Goal: Transaction & Acquisition: Obtain resource

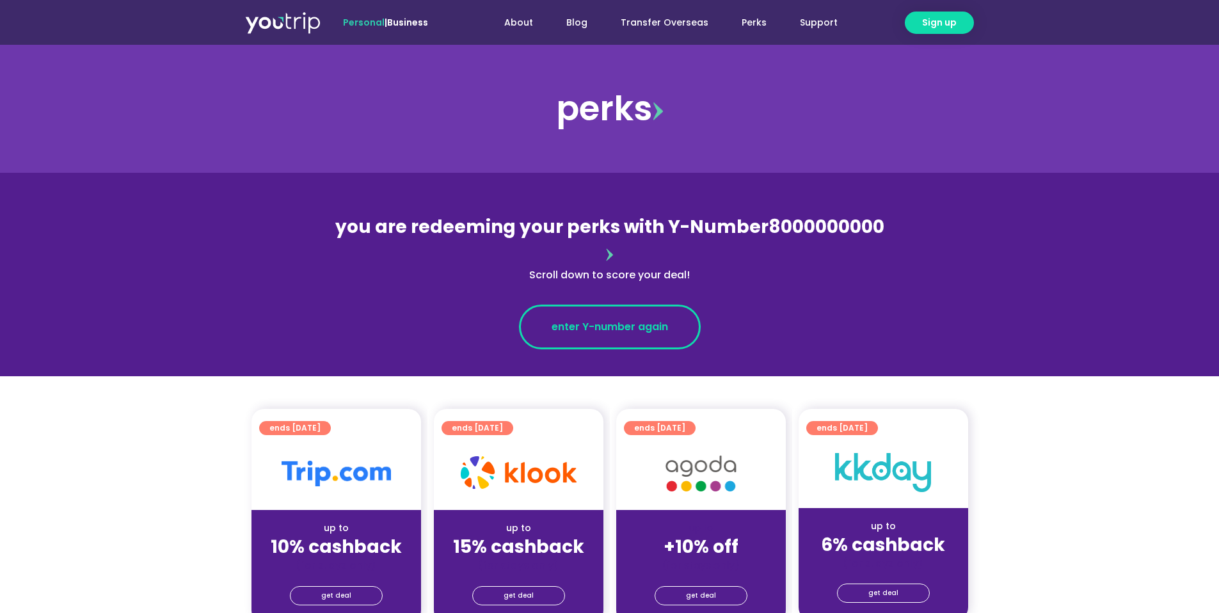
click at [647, 305] on link "enter Y-number again" at bounding box center [610, 327] width 182 height 45
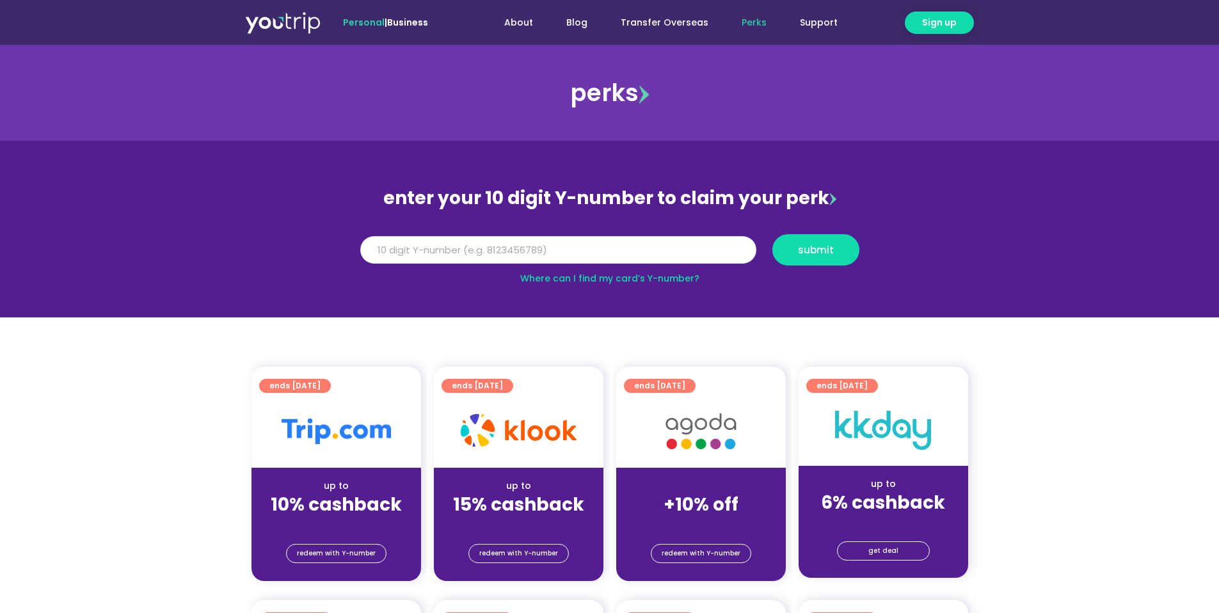
click at [637, 251] on input "Y Number" at bounding box center [558, 250] width 396 height 28
type input "8181848955"
click at [827, 245] on span "submit" at bounding box center [816, 250] width 36 height 10
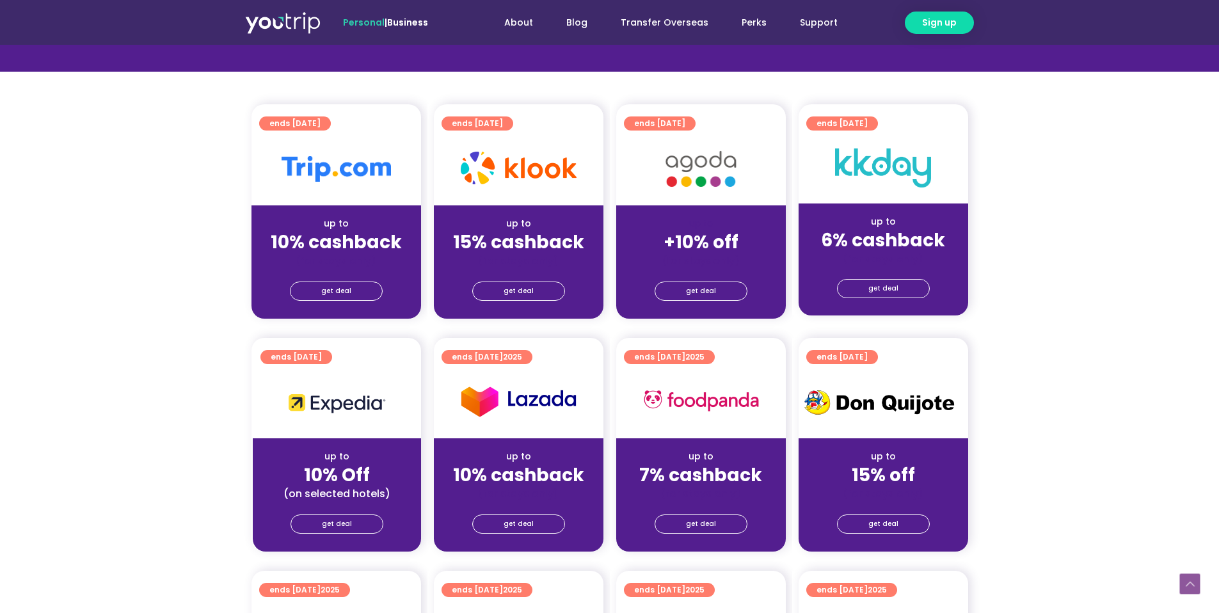
scroll to position [325, 0]
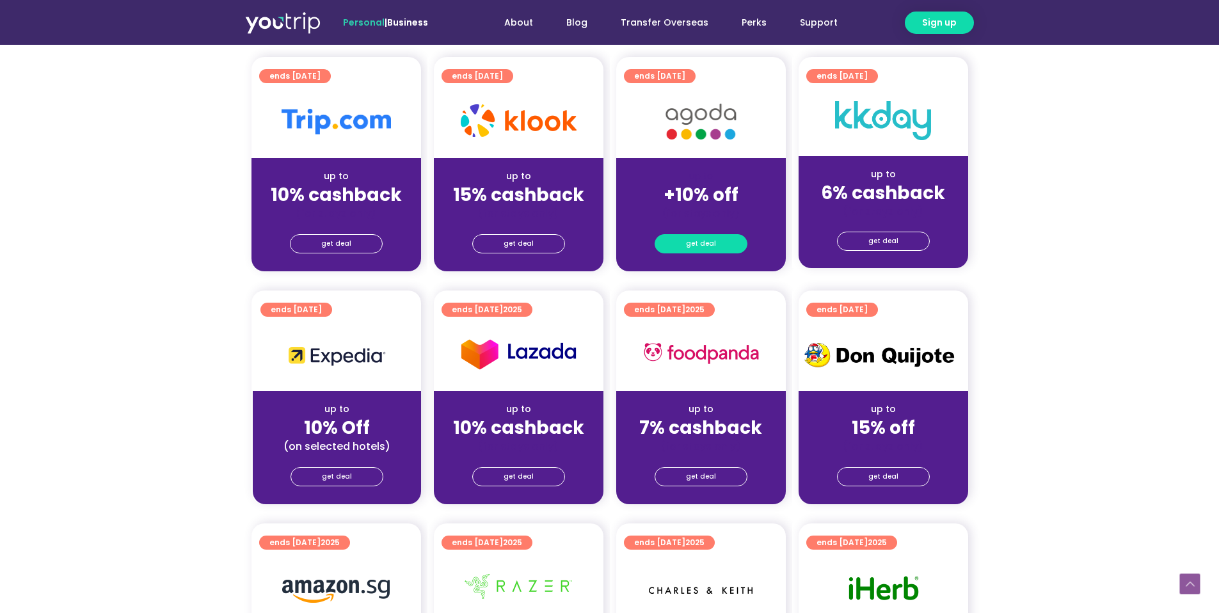
click at [683, 243] on link "get deal" at bounding box center [701, 243] width 93 height 19
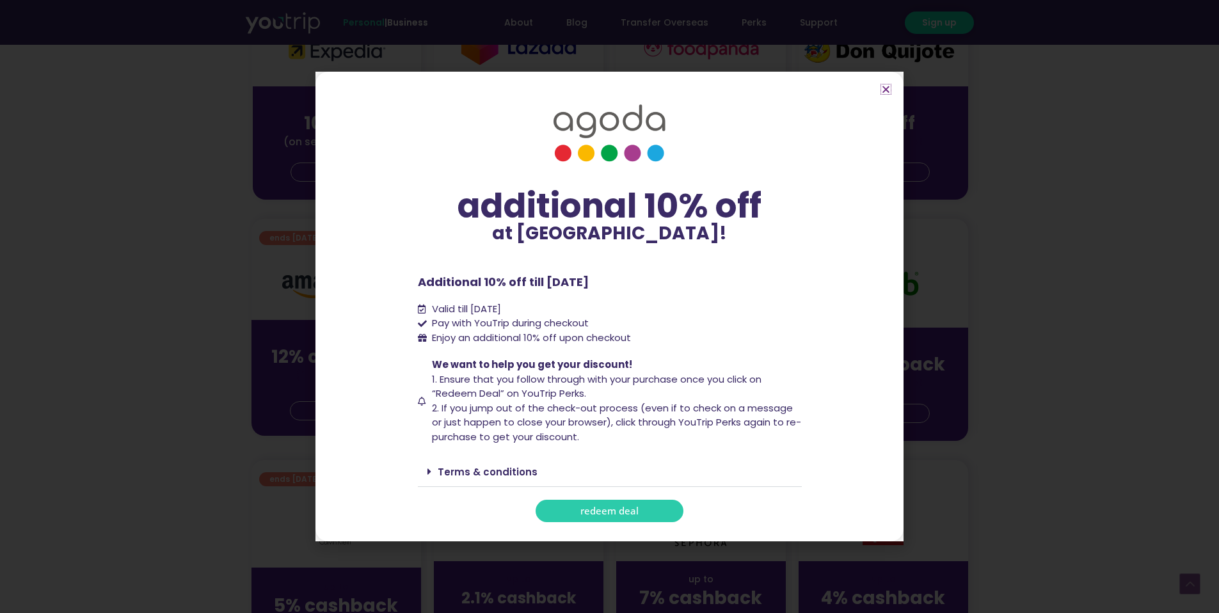
scroll to position [645, 0]
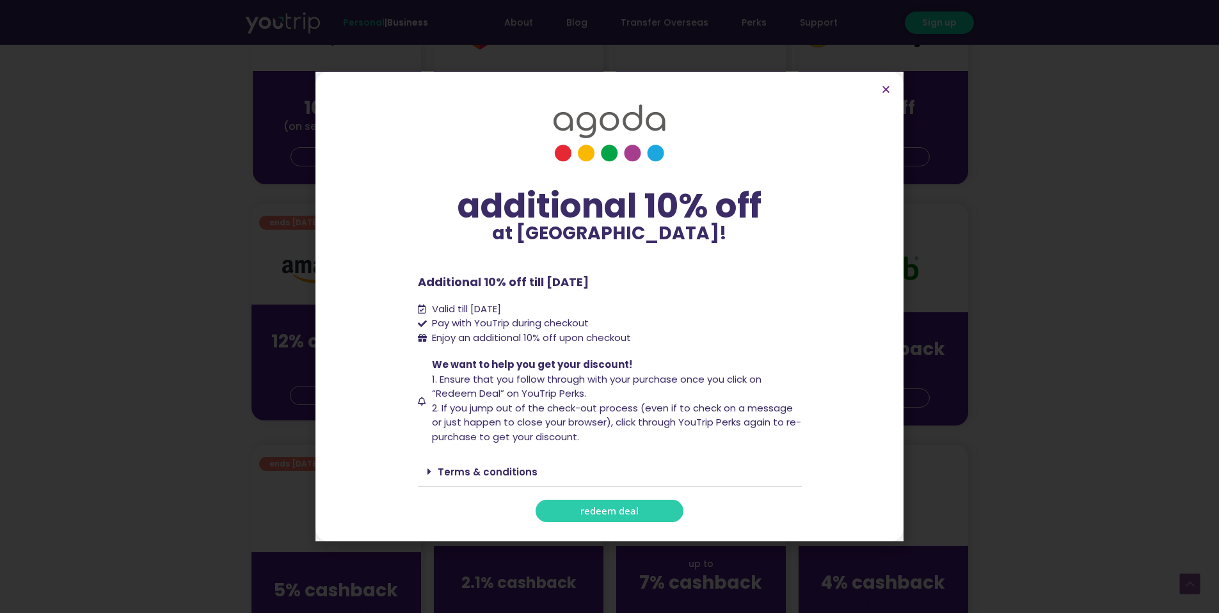
click at [495, 468] on link "Terms & conditions" at bounding box center [488, 471] width 100 height 13
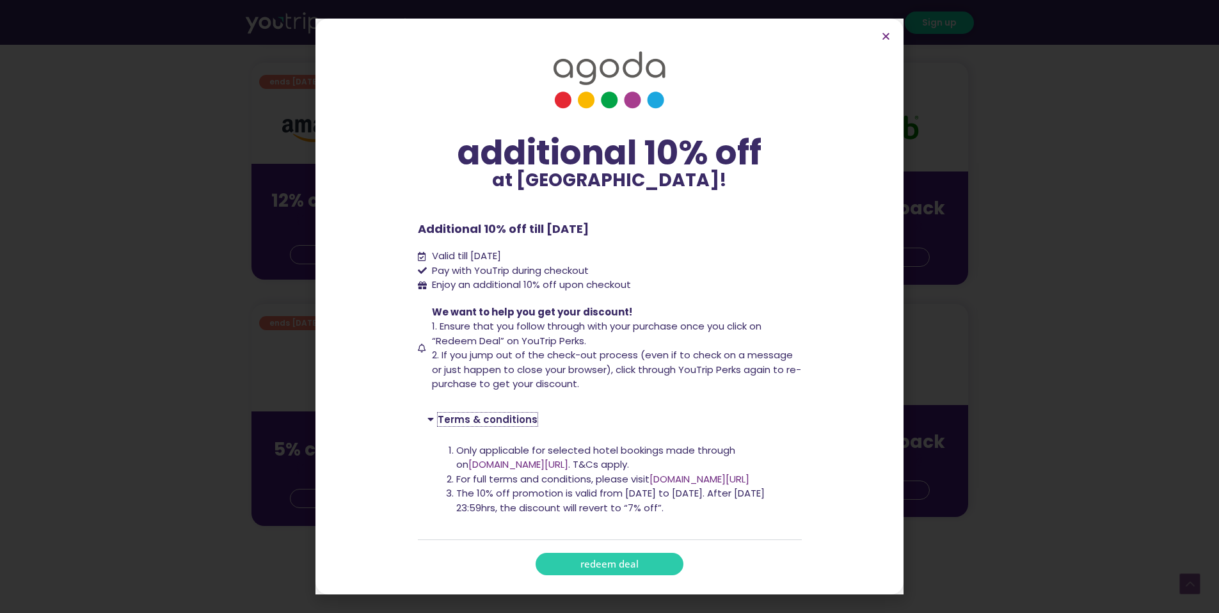
scroll to position [814, 0]
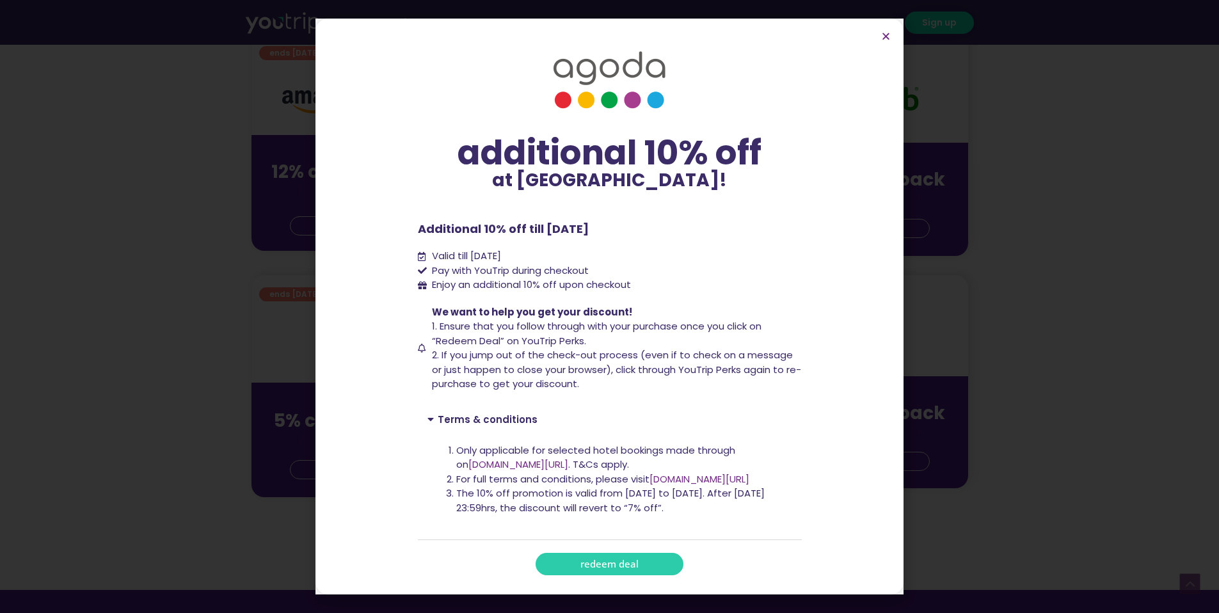
click at [529, 459] on link "www.agoda.com/youtrip" at bounding box center [518, 463] width 100 height 13
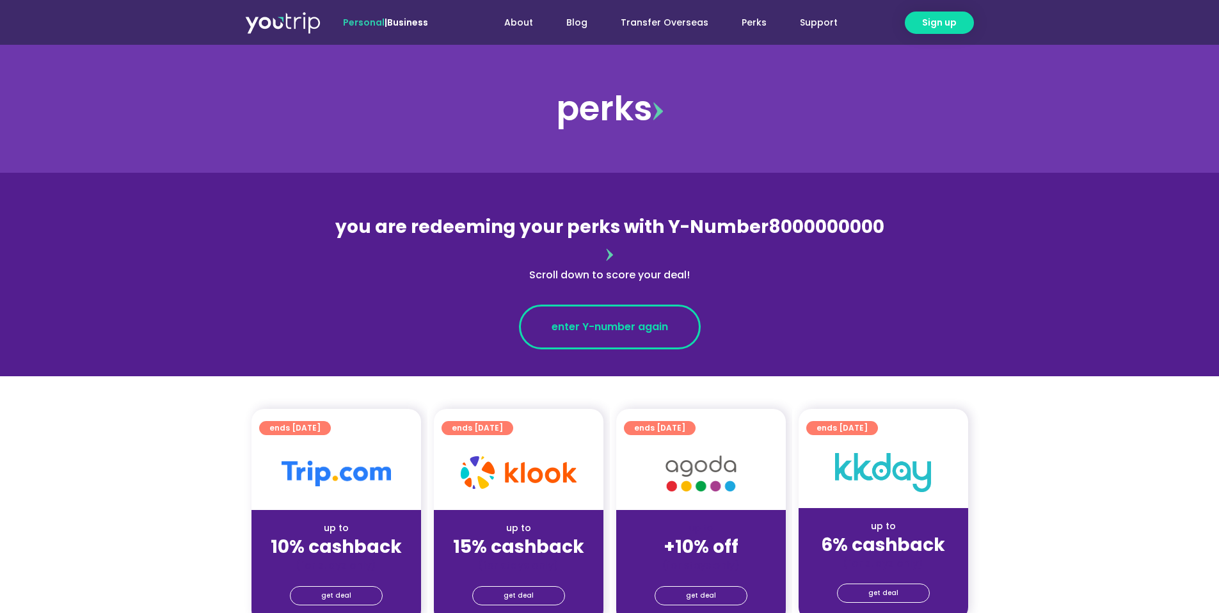
click at [581, 308] on link "enter Y-number again" at bounding box center [610, 327] width 182 height 45
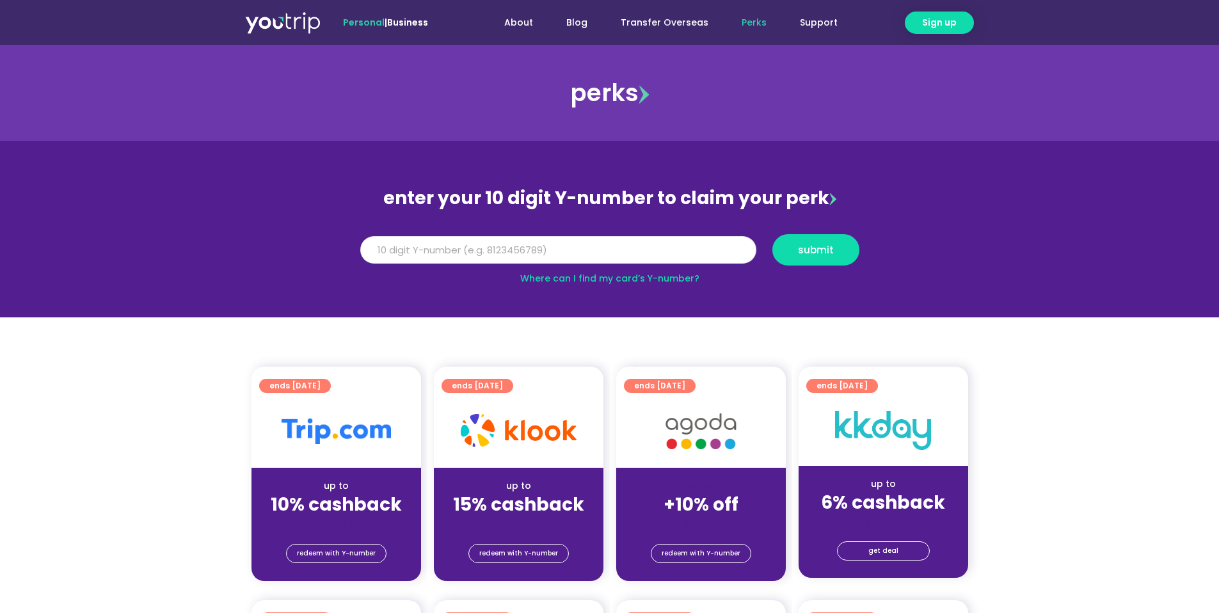
click at [557, 246] on input "Y Number" at bounding box center [558, 250] width 396 height 28
type input "8181848955"
click at [827, 262] on button "submit" at bounding box center [815, 249] width 87 height 31
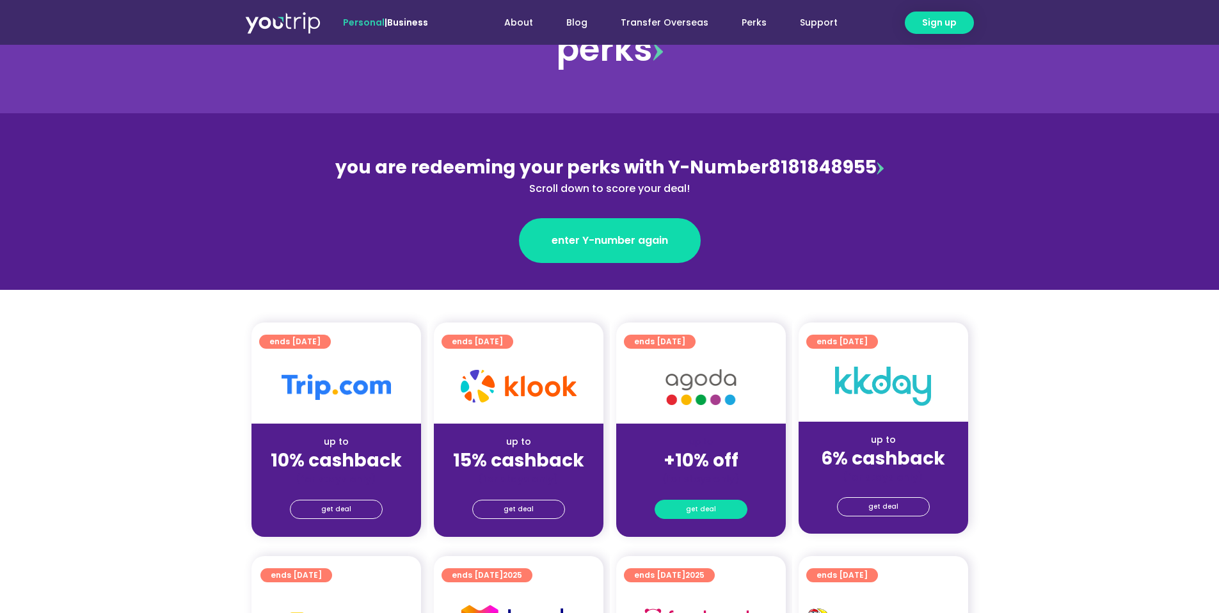
click at [685, 512] on link "get deal" at bounding box center [701, 509] width 93 height 19
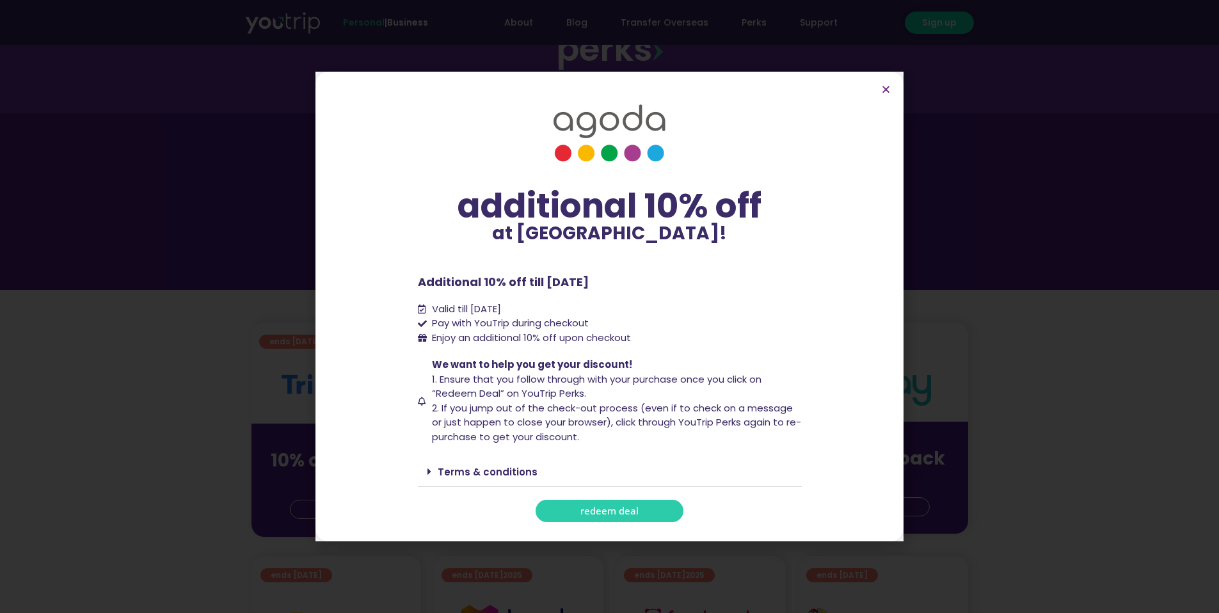
click at [662, 500] on link "redeem deal" at bounding box center [610, 511] width 148 height 22
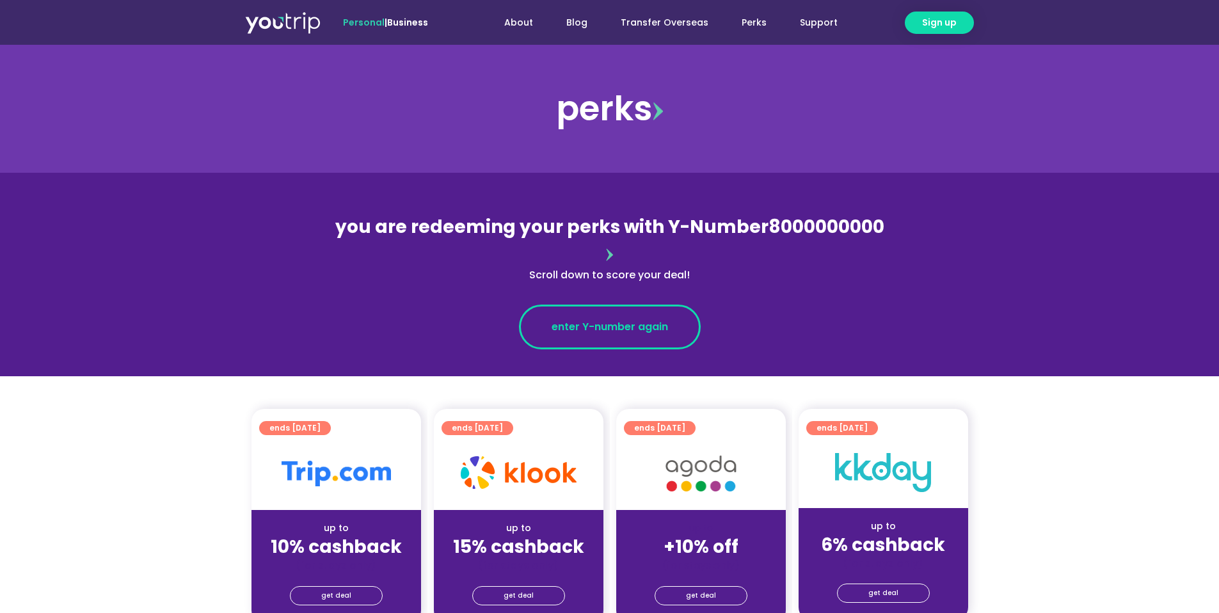
click at [639, 305] on link "enter Y-number again" at bounding box center [610, 327] width 182 height 45
